Goal: Transaction & Acquisition: Obtain resource

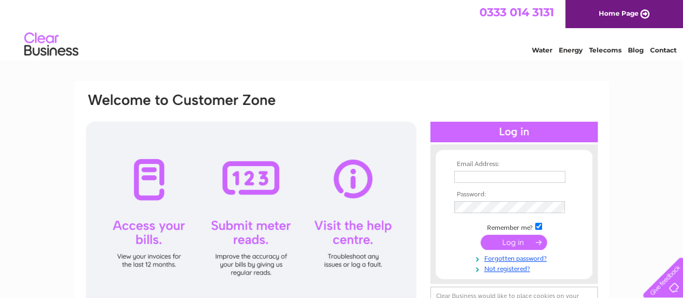
type input "hayleymacdonald2107@gmail.com"
click at [497, 240] on input "submit" at bounding box center [514, 241] width 66 height 15
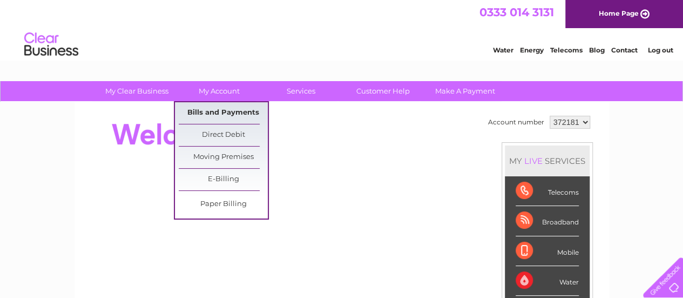
click at [217, 106] on link "Bills and Payments" at bounding box center [223, 113] width 89 height 22
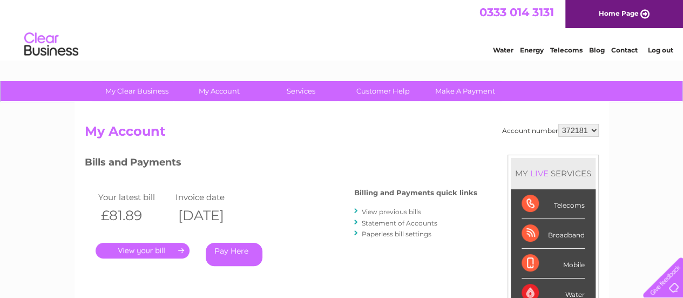
click at [379, 213] on link "View previous bills" at bounding box center [391, 211] width 59 height 8
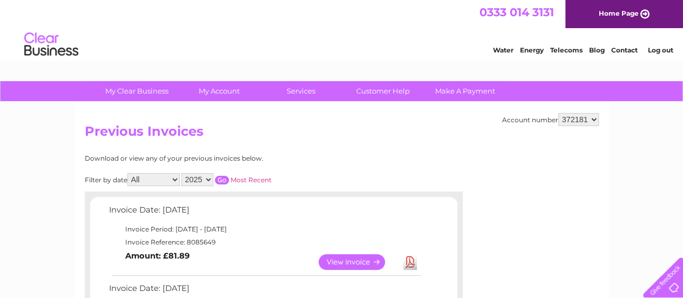
click at [409, 258] on link "Download" at bounding box center [409, 262] width 13 height 16
click at [593, 118] on select "372181 926647" at bounding box center [578, 119] width 40 height 13
select select "926647"
click at [558, 113] on select "372181 926647" at bounding box center [578, 119] width 40 height 13
click at [411, 264] on link "Download" at bounding box center [409, 262] width 13 height 16
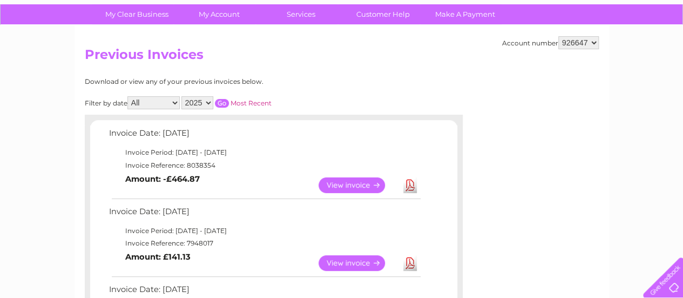
scroll to position [100, 0]
